Goal: Information Seeking & Learning: Learn about a topic

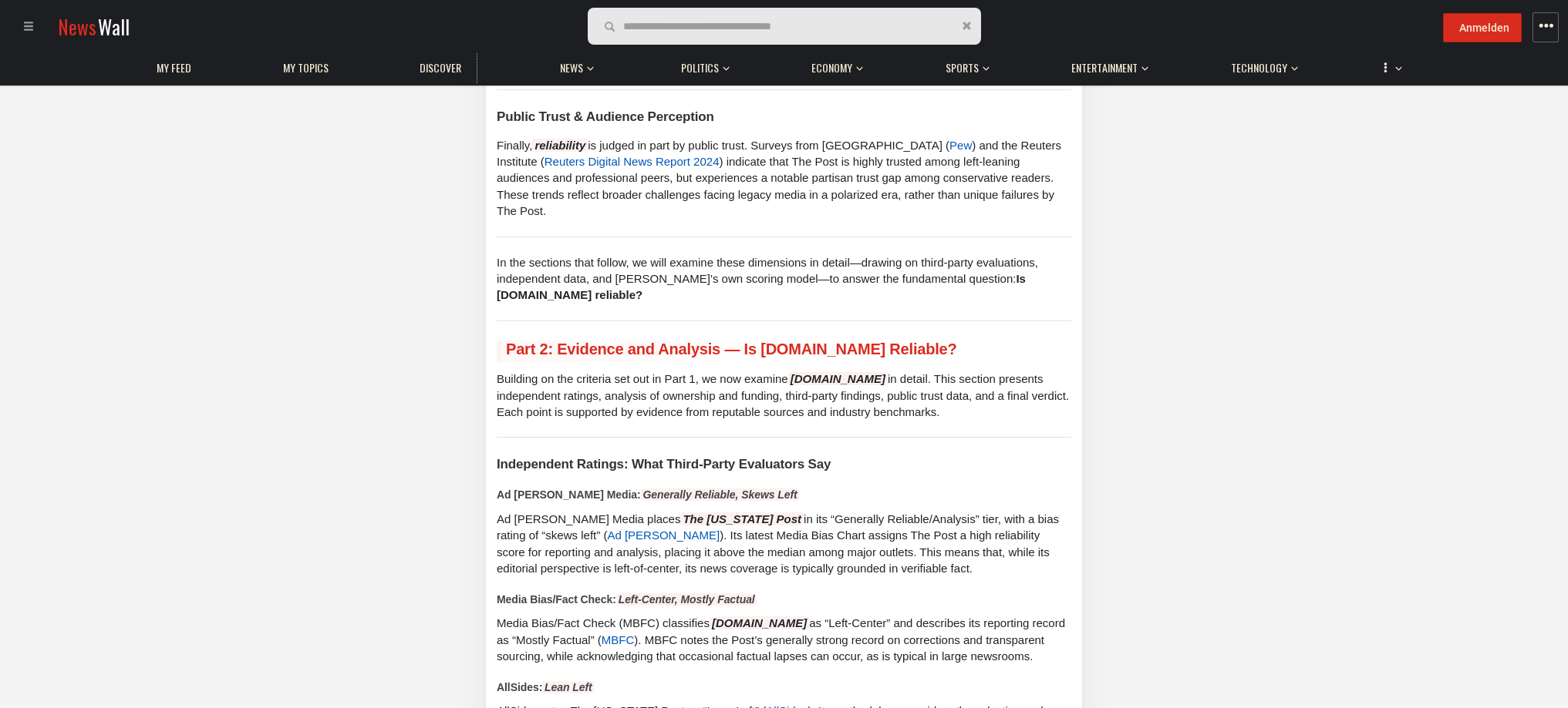
scroll to position [2390, 0]
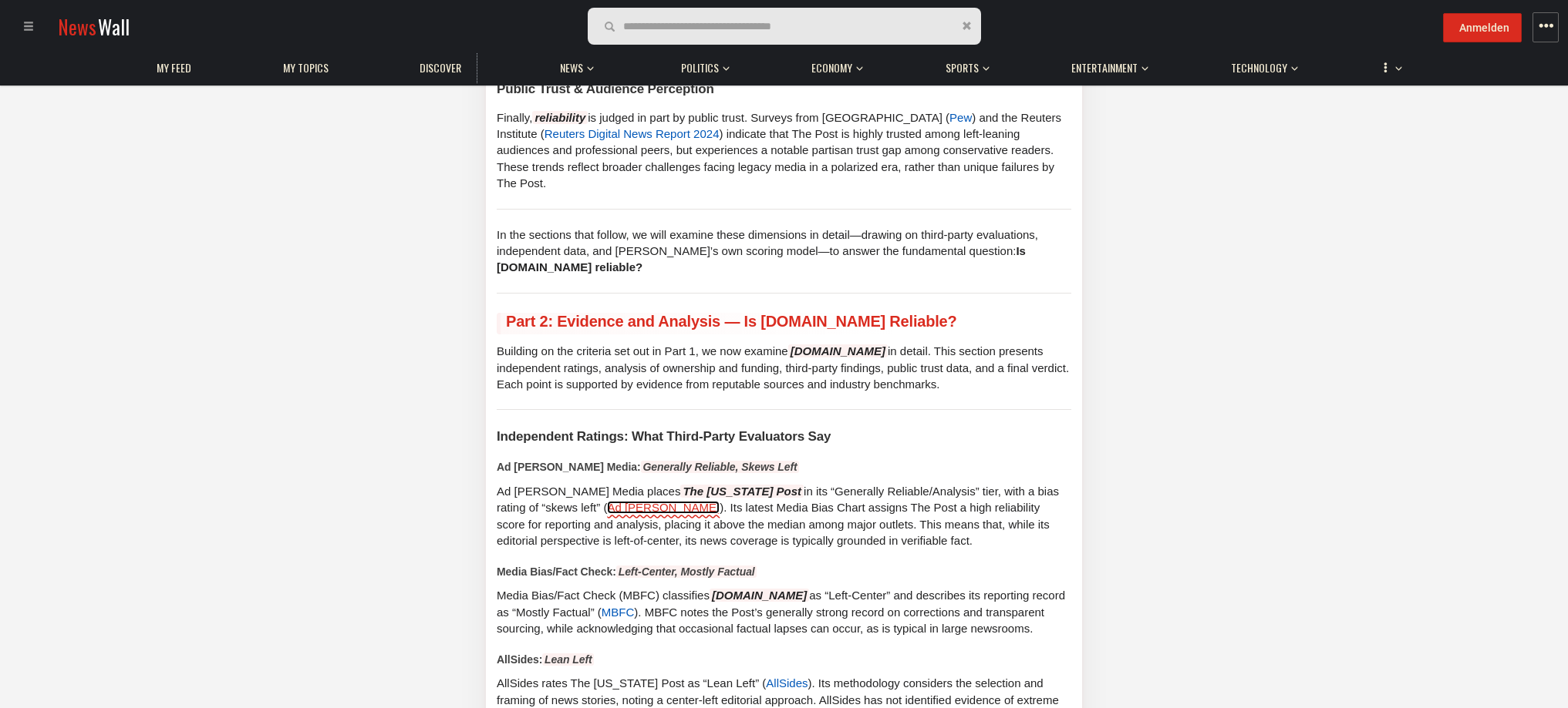
click at [607, 502] on link "Ad [PERSON_NAME]" at bounding box center [663, 508] width 113 height 13
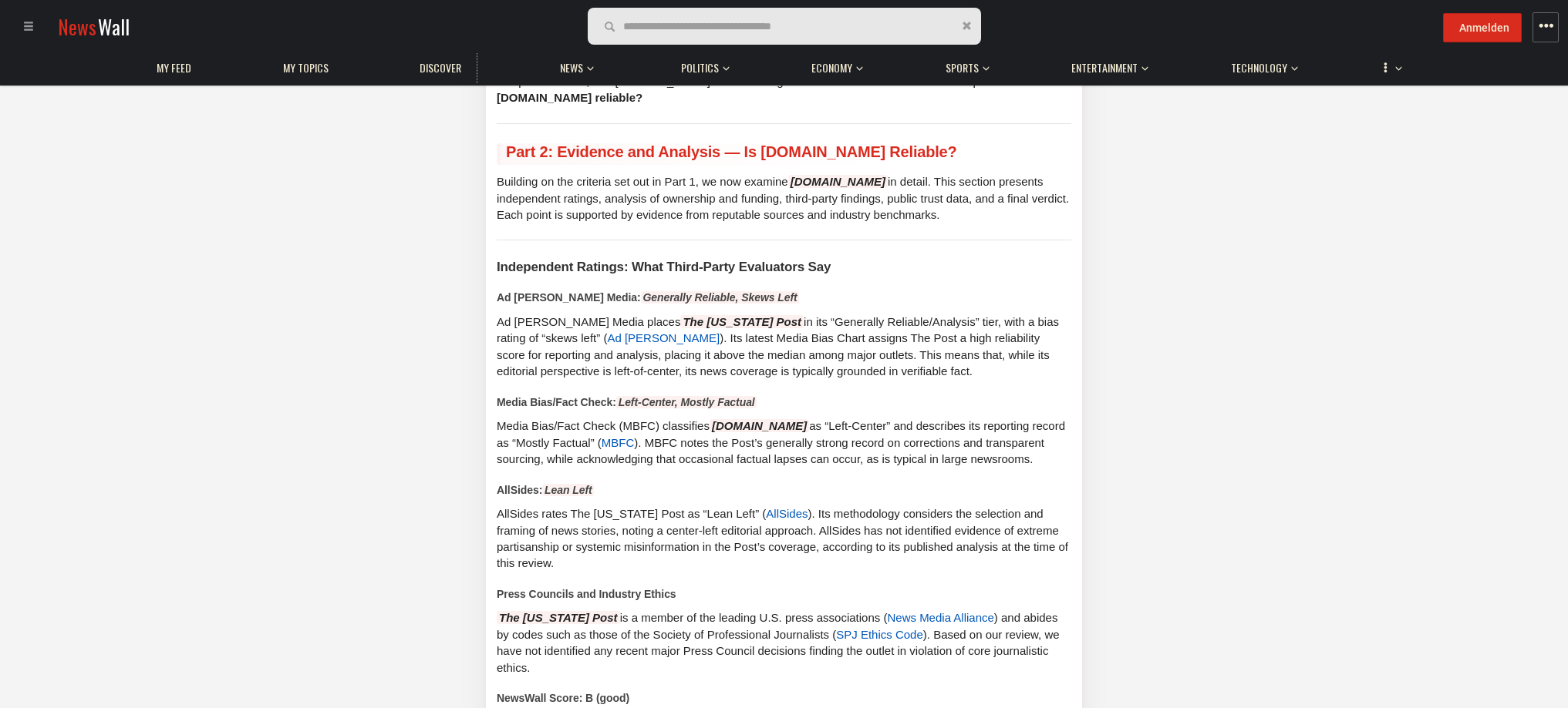
scroll to position [2620, 0]
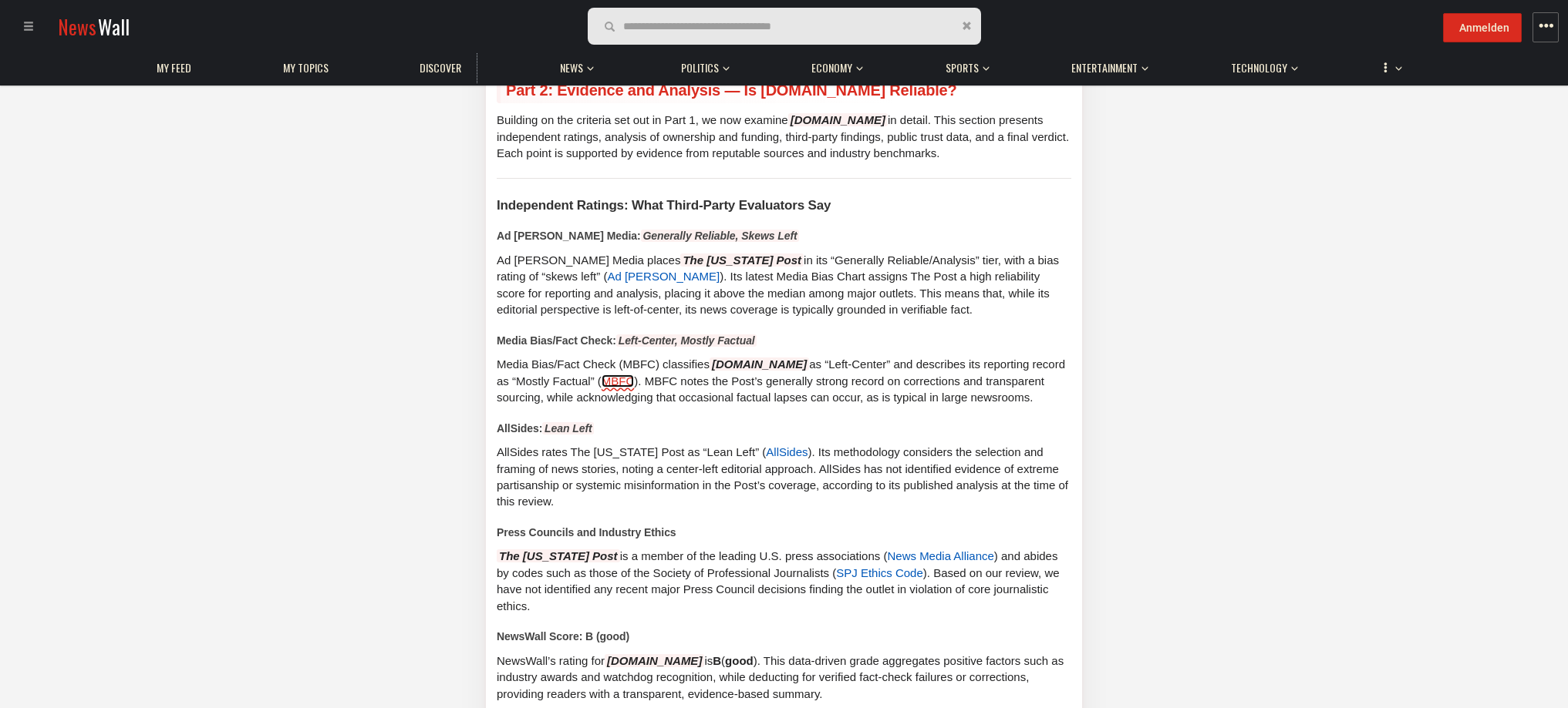
click at [635, 375] on link "MBFC" at bounding box center [618, 381] width 33 height 13
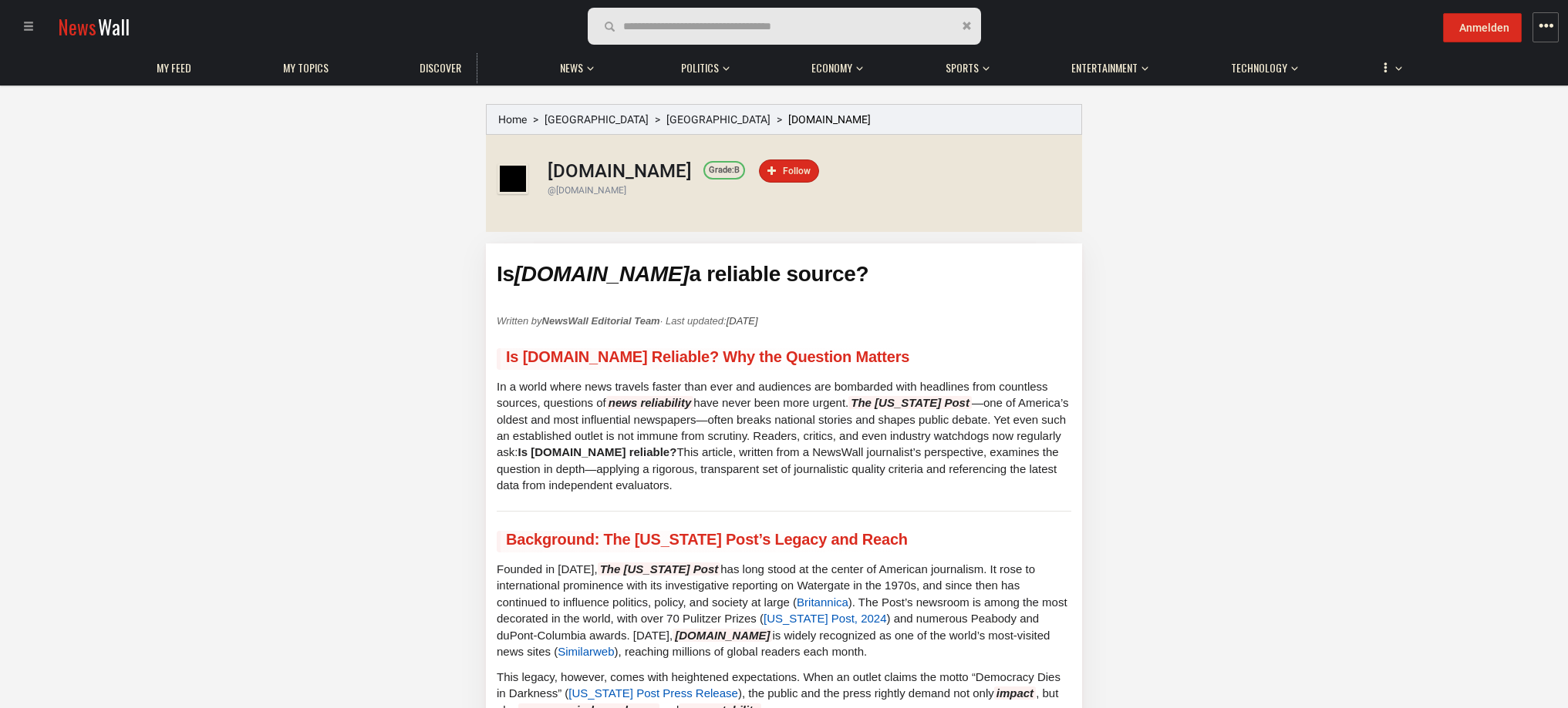
drag, startPoint x: 957, startPoint y: 268, endPoint x: 493, endPoint y: 266, distance: 464.0
copy h1 "Is washingtonpost.com a reliable source?"
click at [1005, 287] on h1 "Is washingtonpost.com a reliable source?" at bounding box center [784, 274] width 575 height 27
drag, startPoint x: 663, startPoint y: 323, endPoint x: 547, endPoint y: 324, distance: 116.0
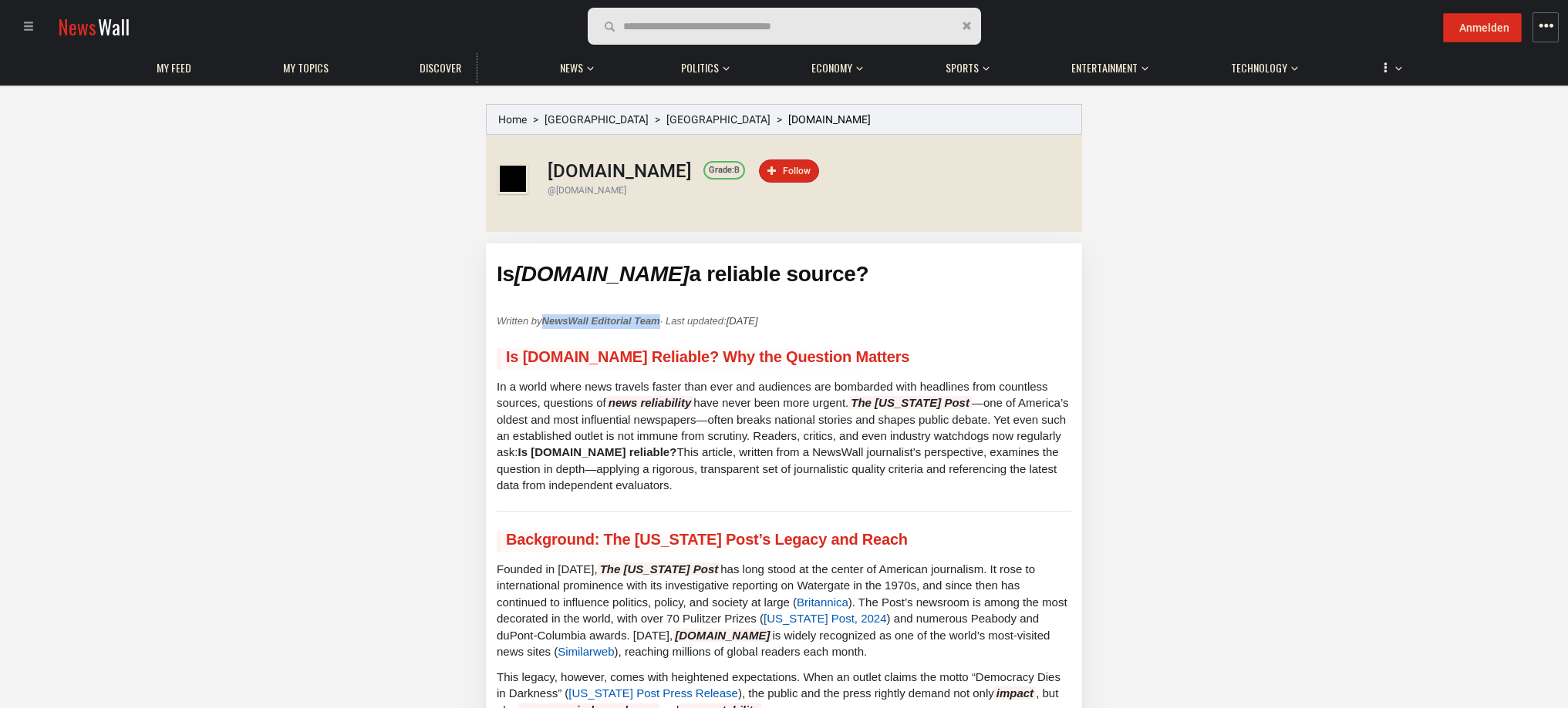
click at [547, 324] on strong "NewsWall Editorial Team" at bounding box center [601, 321] width 118 height 11
copy strong "NewsWall Editorial Team"
click at [584, 323] on strong "NewsWall Editorial Team" at bounding box center [601, 321] width 118 height 11
